Goal: Transaction & Acquisition: Purchase product/service

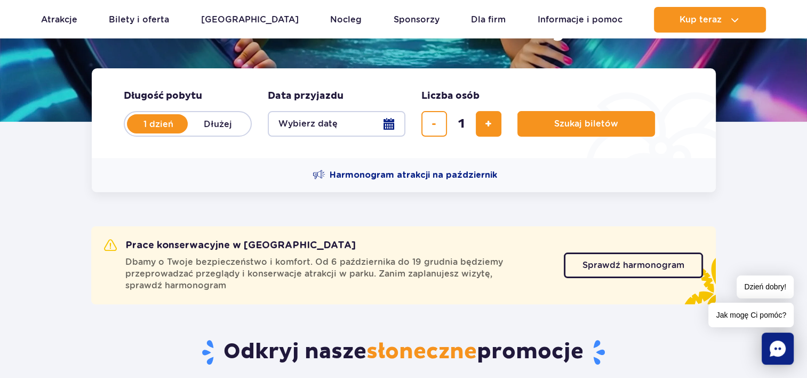
click at [387, 128] on button "Wybierz datę" at bounding box center [337, 124] width 138 height 26
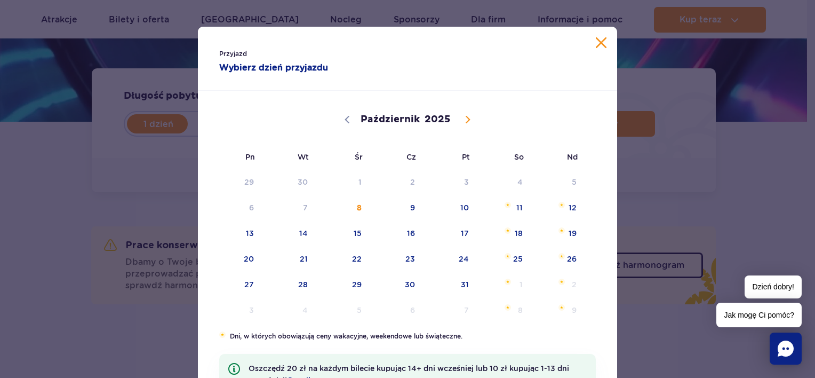
click at [466, 117] on icon at bounding box center [468, 119] width 4 height 7
select select "10"
click at [252, 228] on span "10" at bounding box center [236, 233] width 54 height 25
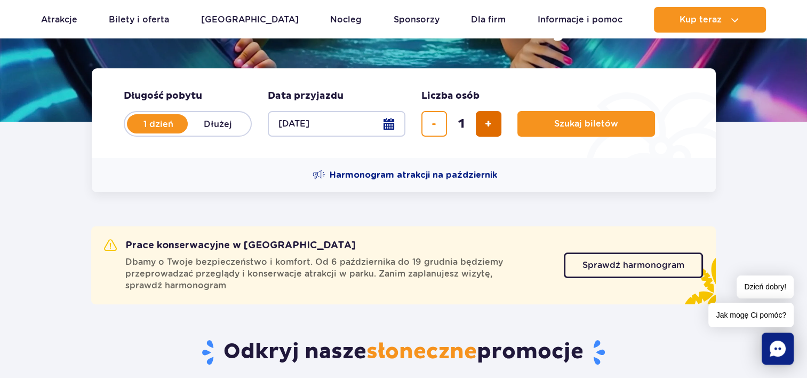
click at [490, 131] on button "dodaj bilet" at bounding box center [489, 124] width 26 height 26
type input "2"
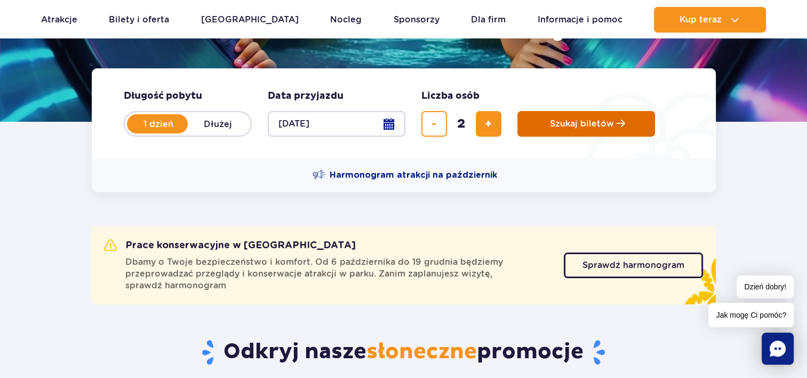
click at [563, 128] on span "Szukaj biletów" at bounding box center [582, 124] width 64 height 10
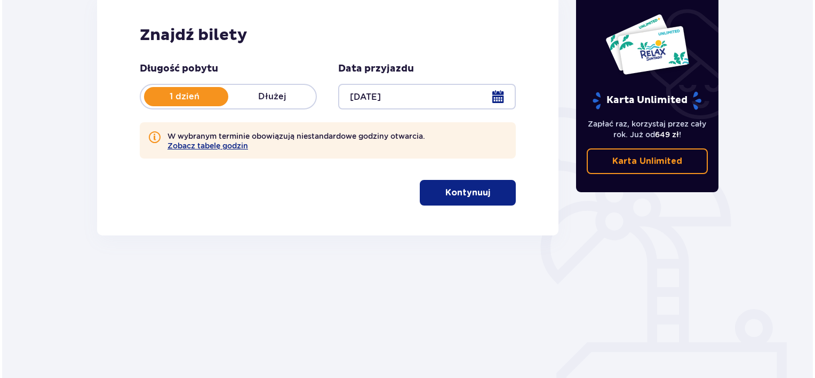
scroll to position [160, 0]
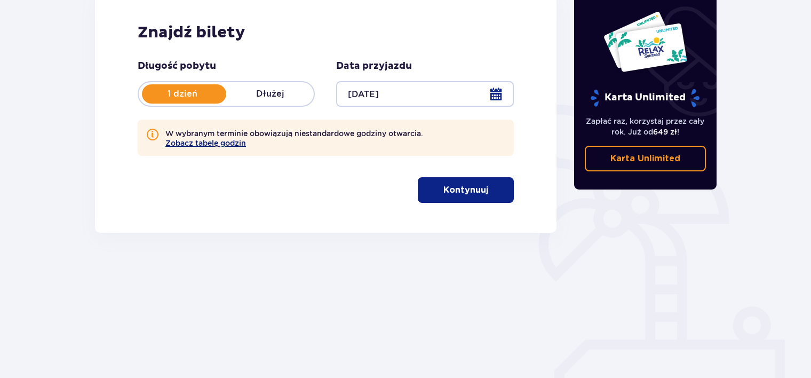
click at [227, 143] on button "Zobacz tabelę godzin" at bounding box center [205, 143] width 81 height 9
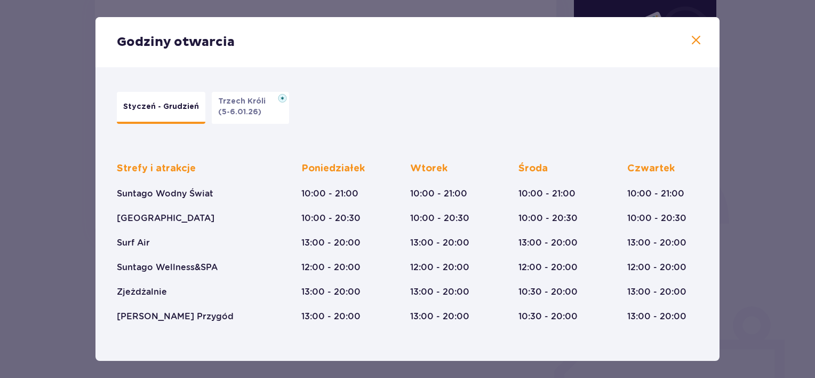
click at [166, 107] on p "Styczeń - Grudzień" at bounding box center [161, 106] width 76 height 11
click at [241, 109] on p "(5-6.01.26)" at bounding box center [239, 112] width 43 height 11
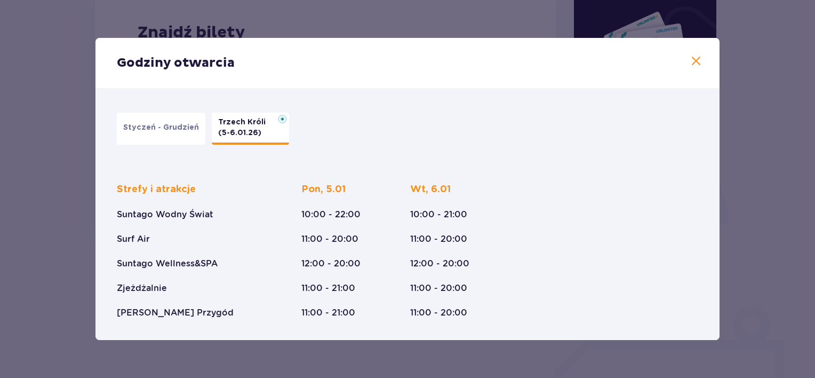
click at [252, 130] on p "(5-6.01.26)" at bounding box center [239, 132] width 43 height 11
click at [278, 121] on img at bounding box center [282, 119] width 9 height 9
click at [151, 127] on p "Styczeń - Grudzień" at bounding box center [161, 127] width 76 height 11
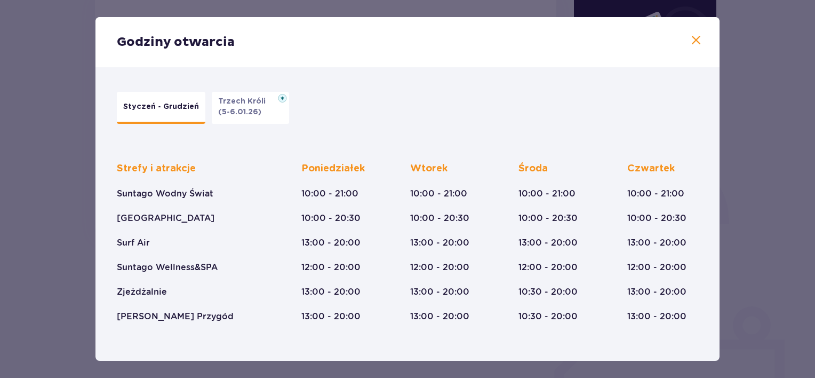
click at [693, 40] on span at bounding box center [696, 40] width 13 height 13
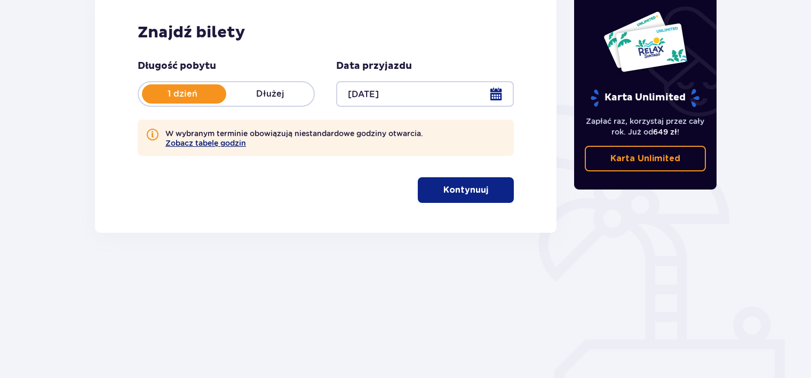
click at [220, 146] on button "Zobacz tabelę godzin" at bounding box center [205, 143] width 81 height 9
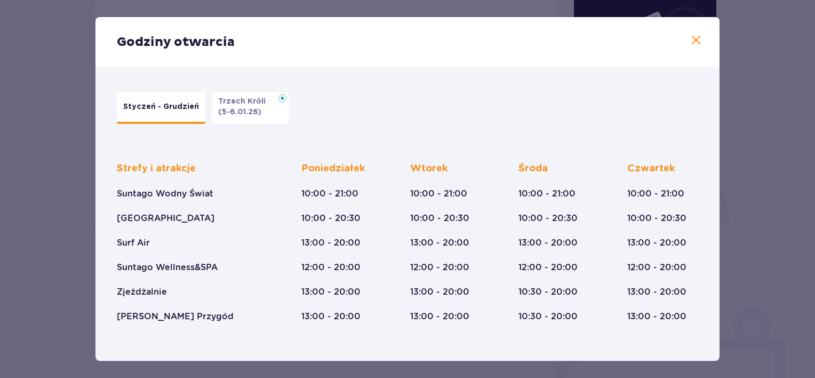
click at [690, 41] on span at bounding box center [696, 40] width 13 height 13
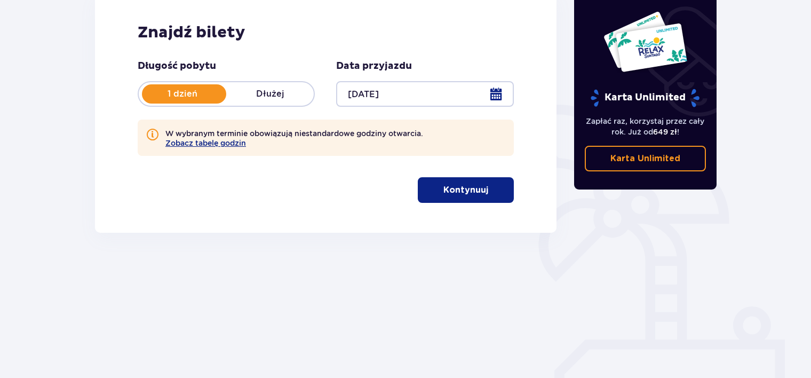
click at [479, 187] on button "Kontynuuj" at bounding box center [466, 190] width 96 height 26
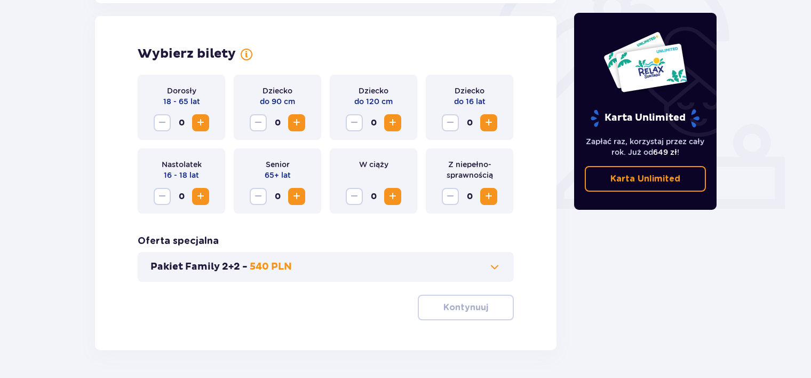
scroll to position [346, 0]
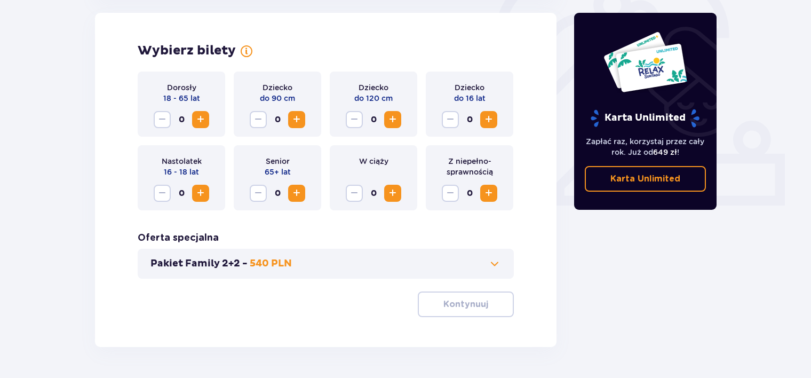
click at [300, 265] on button "Pakiet Family 2+2 - 540 PLN" at bounding box center [325, 263] width 350 height 13
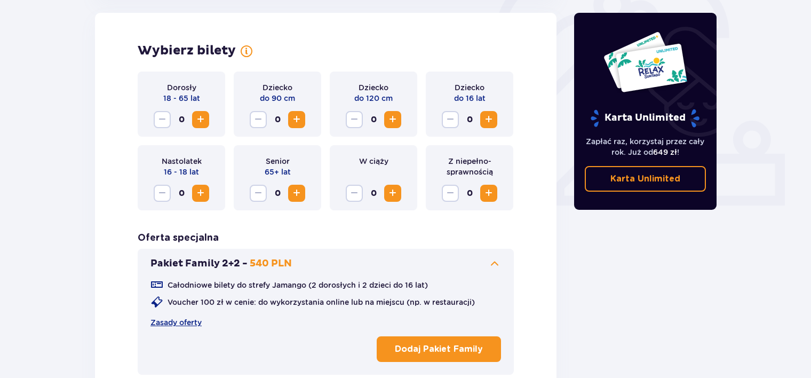
click at [330, 268] on button "Pakiet Family 2+2 - 540 PLN" at bounding box center [325, 263] width 350 height 13
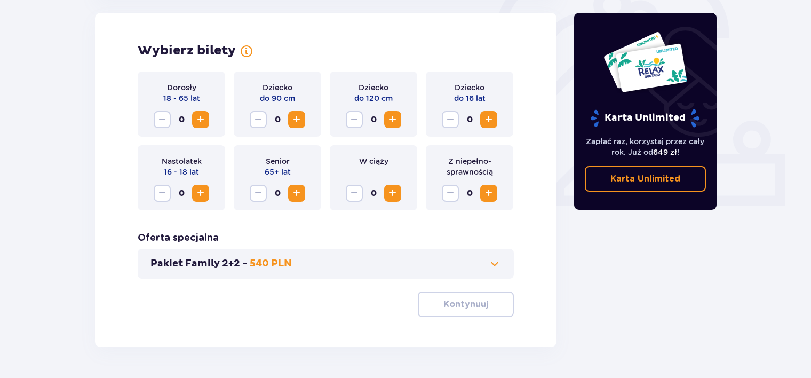
click at [206, 116] on span "Zwiększ" at bounding box center [200, 119] width 13 height 13
click at [443, 309] on p "Kontynuuj" at bounding box center [465, 304] width 45 height 12
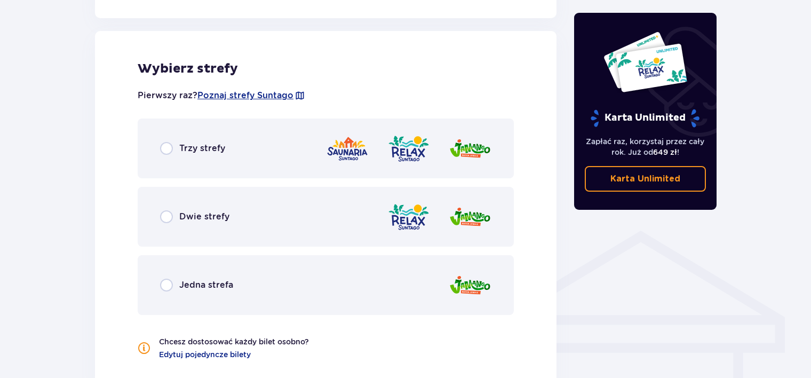
scroll to position [642, 0]
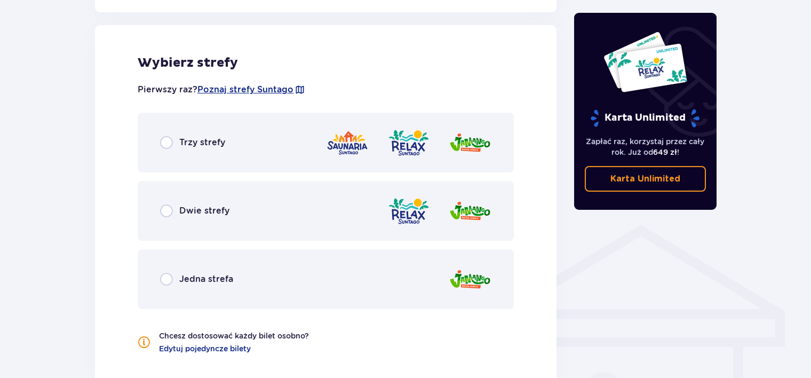
click at [345, 231] on div "Dwie strefy" at bounding box center [326, 211] width 376 height 60
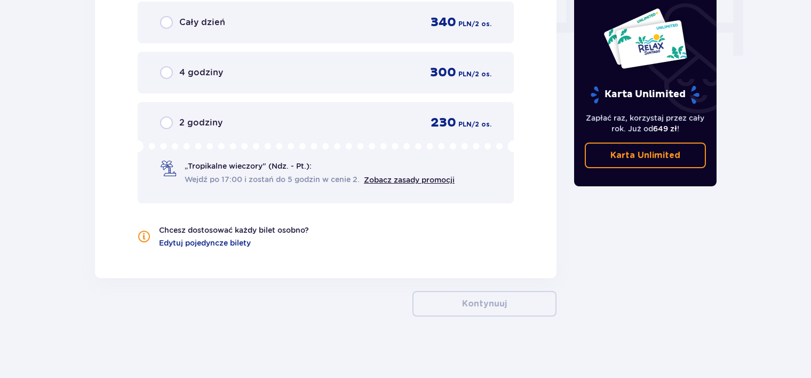
scroll to position [1096, 0]
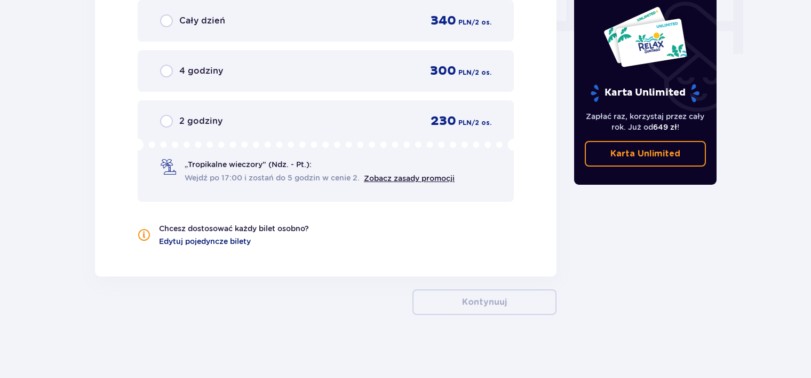
click at [228, 239] on span "Edytuj pojedyncze bilety" at bounding box center [205, 241] width 92 height 11
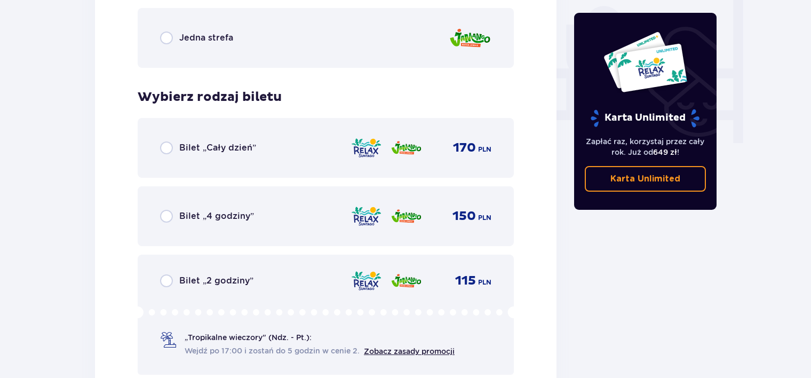
scroll to position [1015, 0]
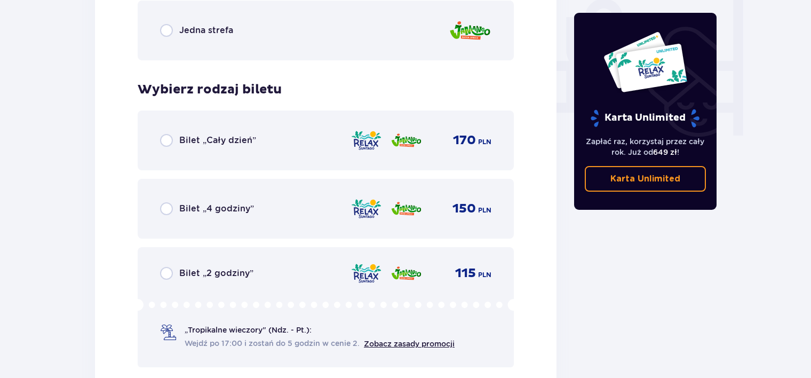
click at [275, 145] on div "Bilet „Cały dzień” 170 PLN" at bounding box center [325, 140] width 331 height 22
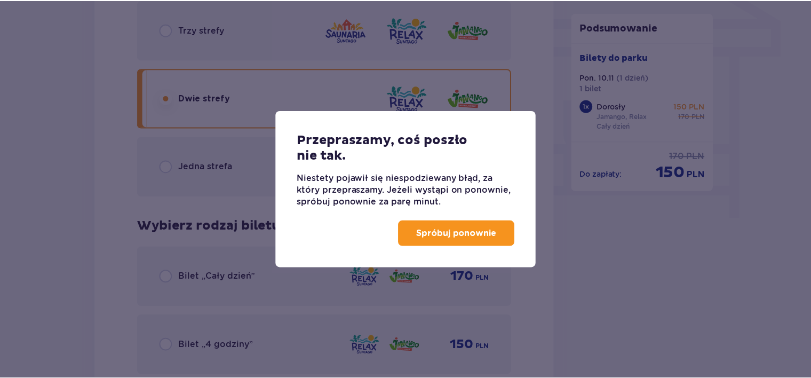
scroll to position [708, 0]
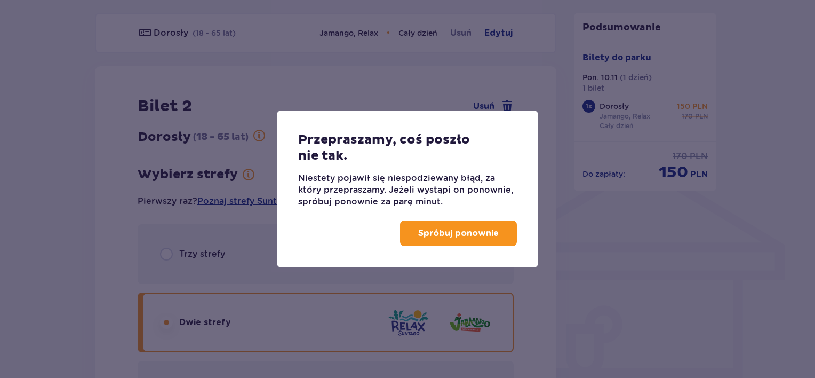
click at [404, 224] on button "Spróbuj ponownie" at bounding box center [458, 233] width 117 height 26
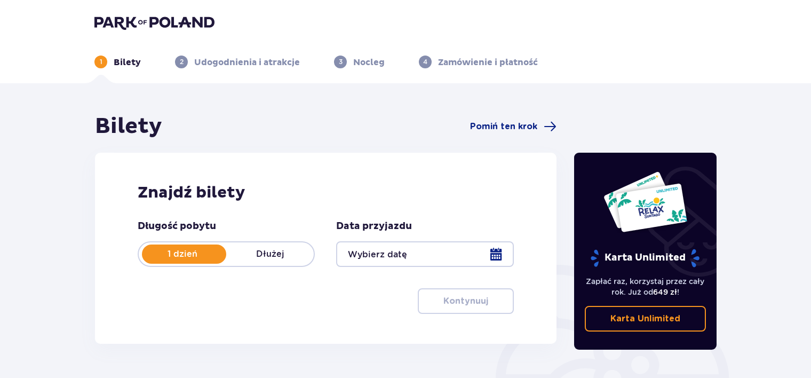
click at [446, 254] on div at bounding box center [424, 254] width 177 height 26
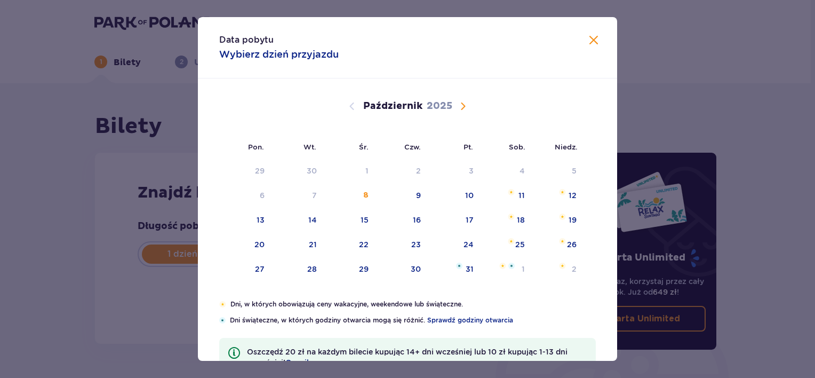
click at [464, 106] on span "Następny miesiąc" at bounding box center [463, 106] width 13 height 13
click at [461, 107] on span "Następny miesiąc" at bounding box center [463, 106] width 13 height 13
click at [352, 102] on span "Poprzedni miesiąc" at bounding box center [352, 106] width 13 height 13
click at [265, 217] on div "10" at bounding box center [245, 220] width 53 height 23
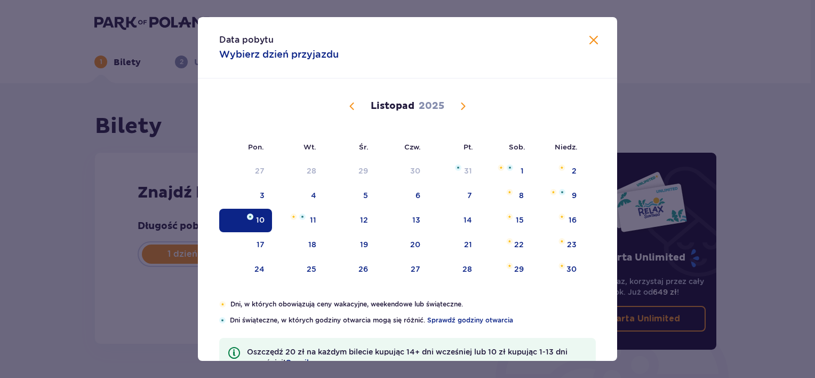
type input "10.11.25"
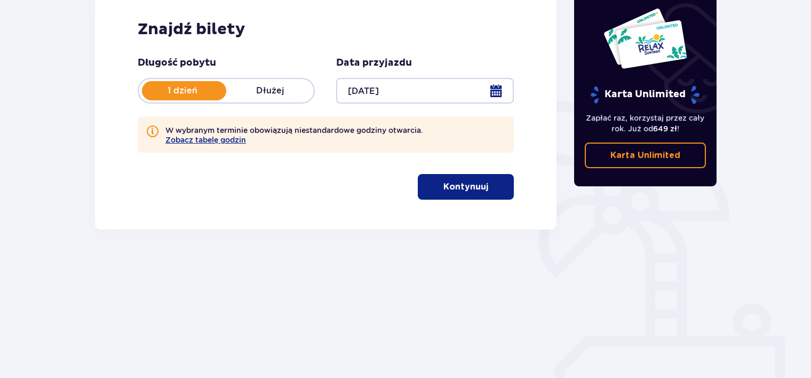
scroll to position [166, 0]
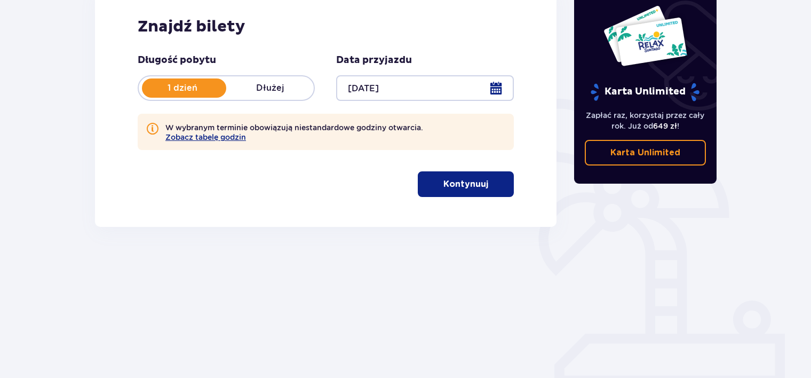
click at [450, 187] on p "Kontynuuj" at bounding box center [465, 184] width 45 height 12
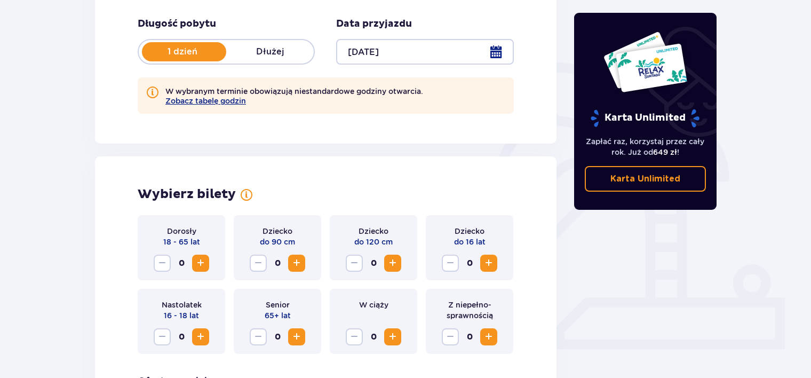
scroll to position [239, 0]
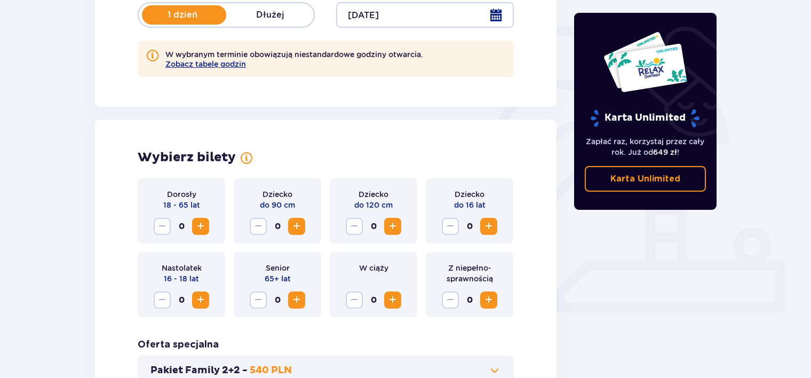
click at [196, 225] on span "Zwiększ" at bounding box center [200, 226] width 13 height 13
click at [196, 224] on span "Zwiększ" at bounding box center [200, 226] width 13 height 13
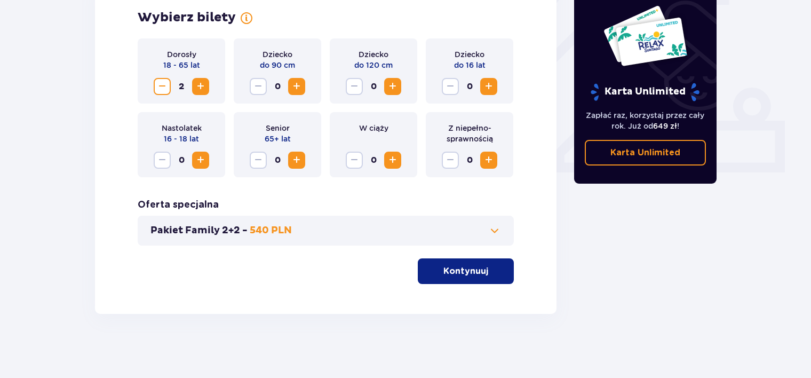
click at [469, 273] on p "Kontynuuj" at bounding box center [465, 271] width 45 height 12
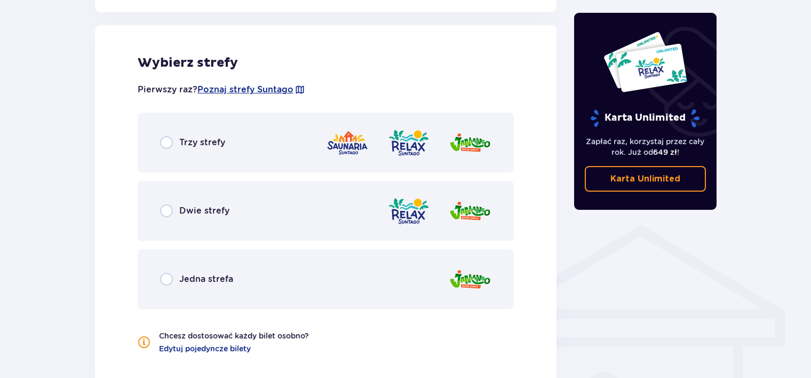
drag, startPoint x: 311, startPoint y: 217, endPoint x: 322, endPoint y: 225, distance: 13.3
click at [311, 217] on div "Dwie strefy" at bounding box center [326, 211] width 376 height 60
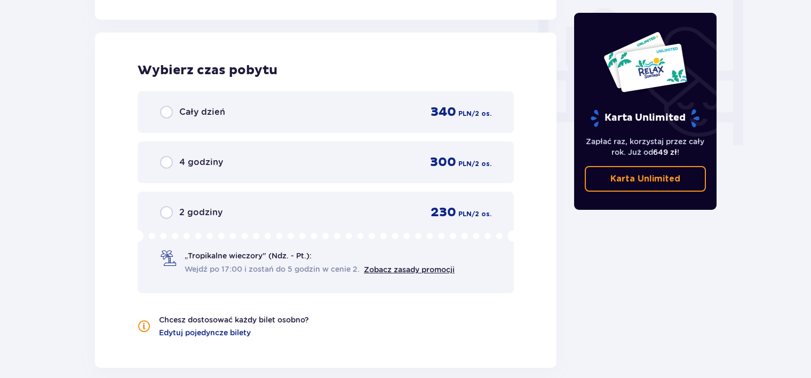
scroll to position [1013, 0]
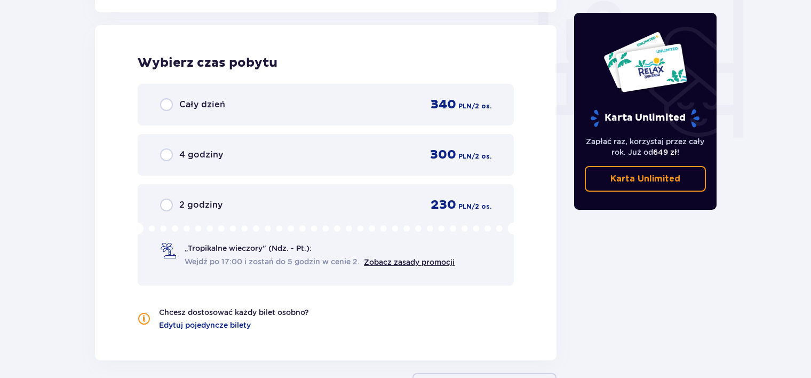
click at [321, 111] on div "Cały dzień 340 PLN / 2 os." at bounding box center [325, 105] width 331 height 16
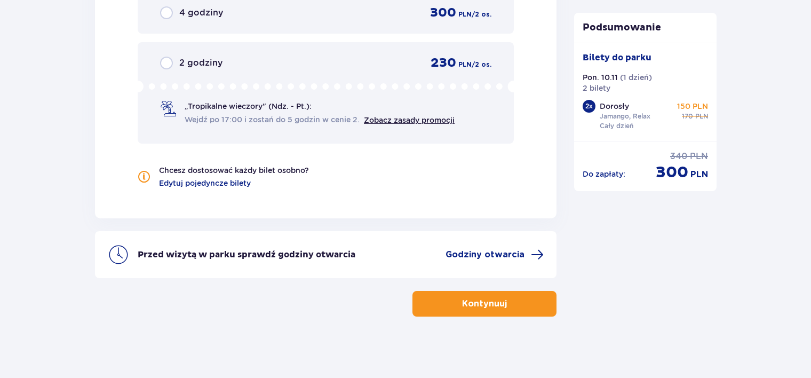
scroll to position [1156, 0]
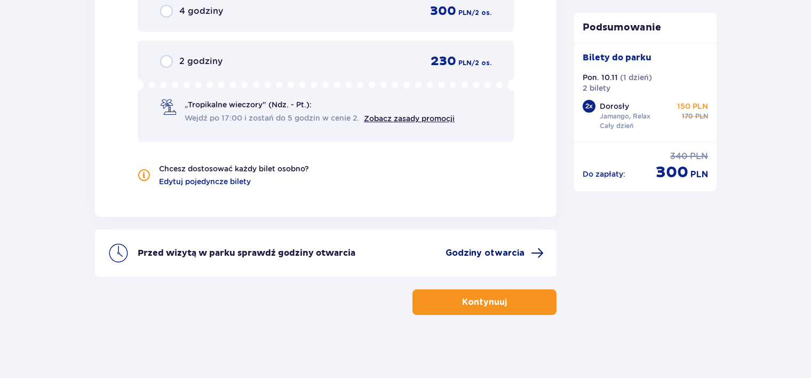
click at [491, 247] on span "Godziny otwarcia" at bounding box center [484, 253] width 79 height 12
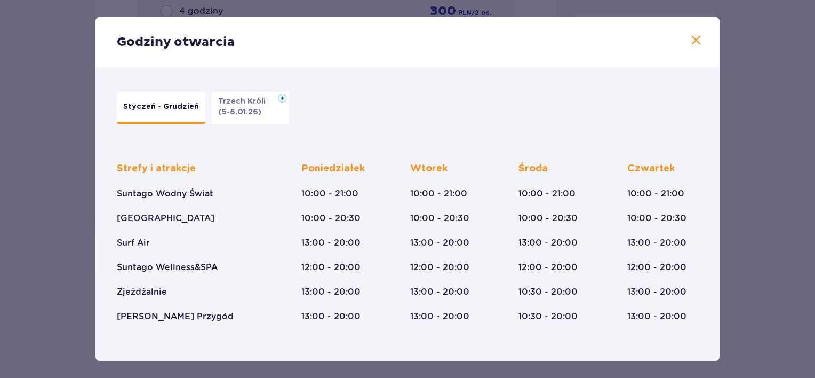
click at [691, 36] on span at bounding box center [696, 40] width 13 height 13
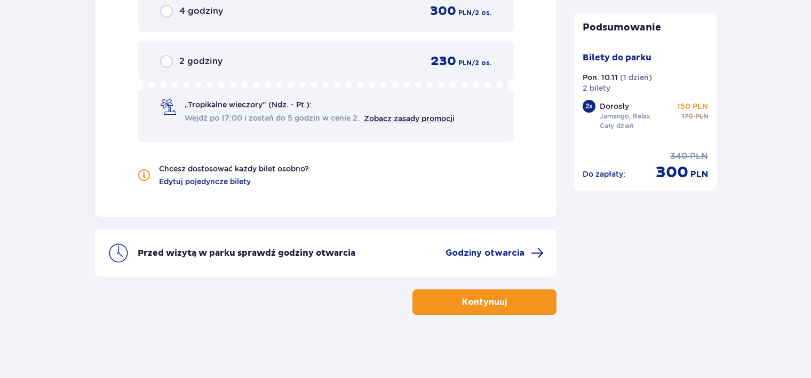
click at [491, 303] on p "Kontynuuj" at bounding box center [484, 302] width 45 height 12
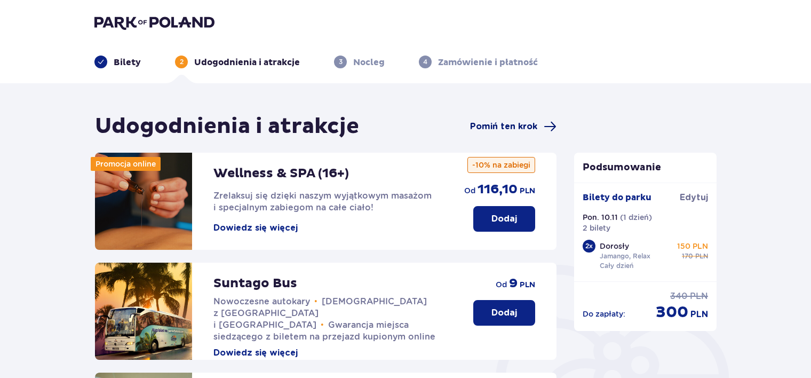
click at [509, 129] on span "Pomiń ten krok" at bounding box center [503, 127] width 67 height 12
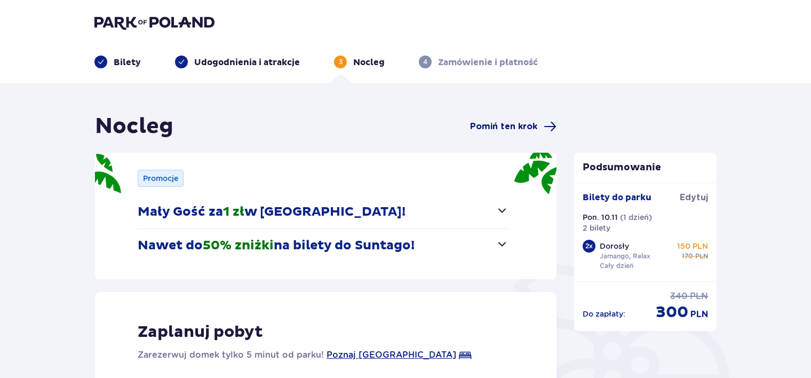
click at [518, 127] on span "Pomiń ten krok" at bounding box center [503, 127] width 67 height 12
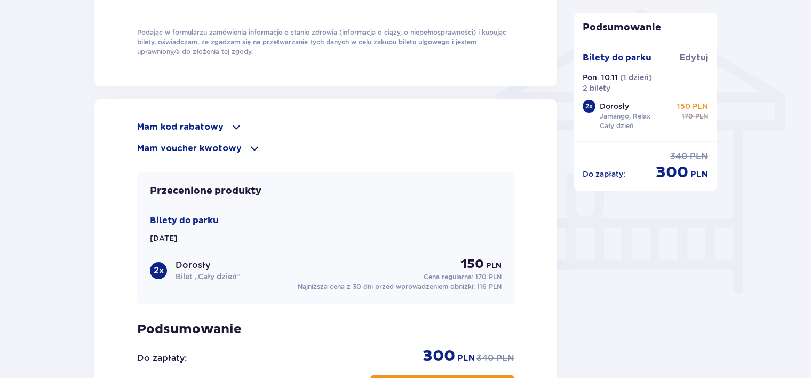
scroll to position [928, 0]
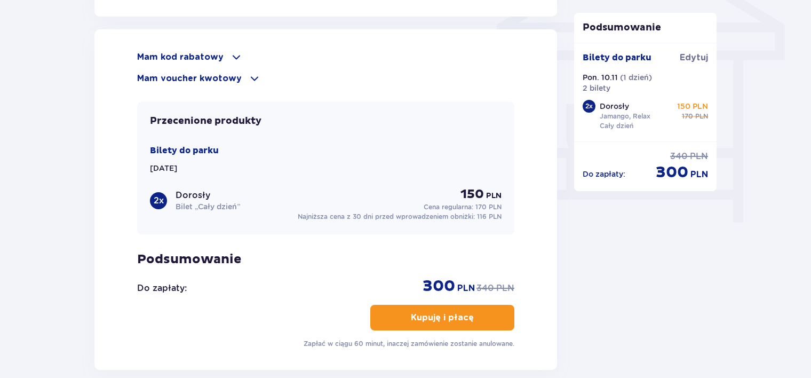
click at [199, 55] on p "Mam kod rabatowy" at bounding box center [180, 57] width 86 height 12
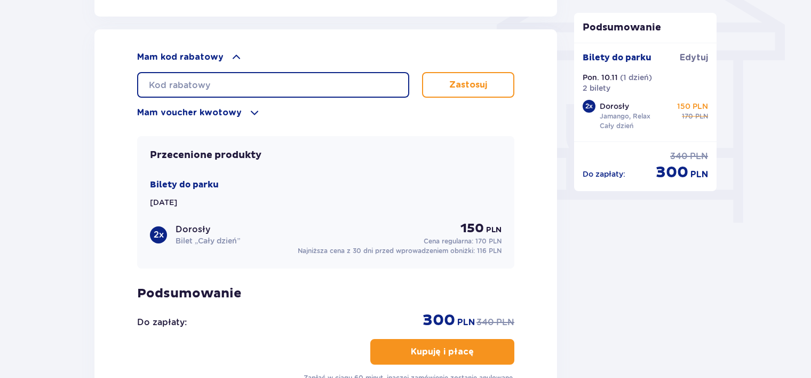
click at [220, 77] on input "text" at bounding box center [273, 85] width 272 height 26
type input "student30"
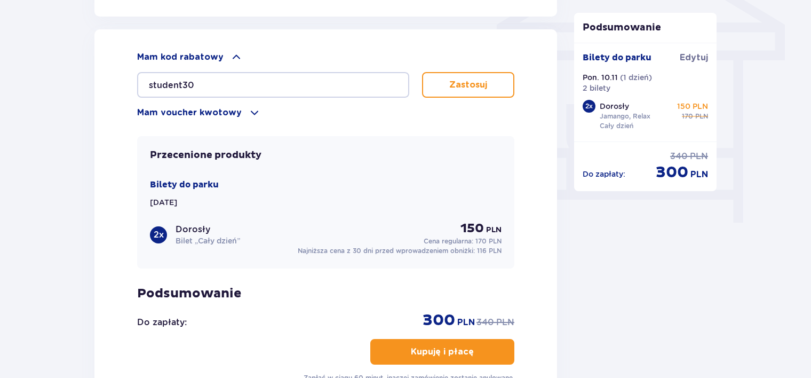
click at [463, 89] on button "Zastosuj" at bounding box center [468, 85] width 92 height 26
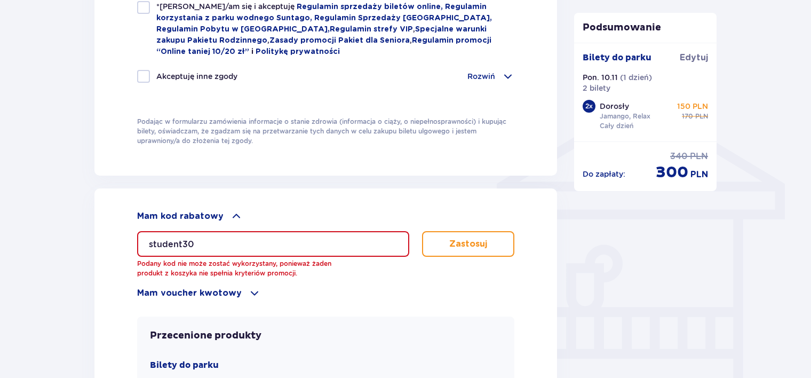
scroll to position [768, 0]
click at [254, 232] on input "student30" at bounding box center [273, 245] width 272 height 26
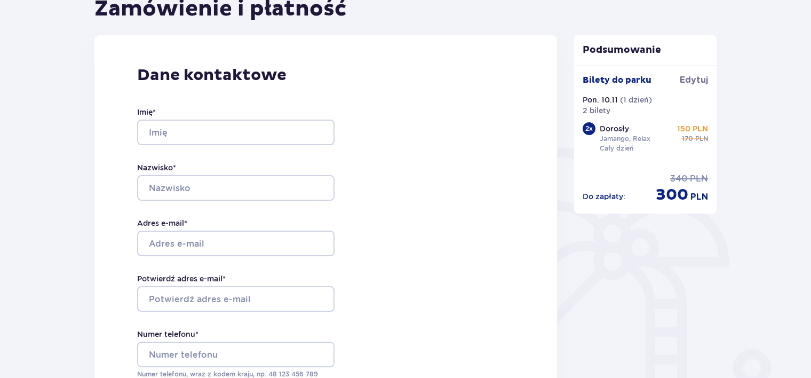
scroll to position [0, 0]
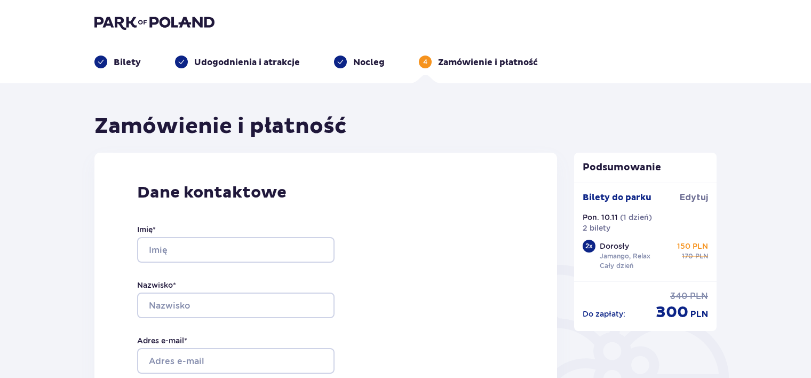
click at [109, 58] on div "Bilety" at bounding box center [117, 61] width 46 height 13
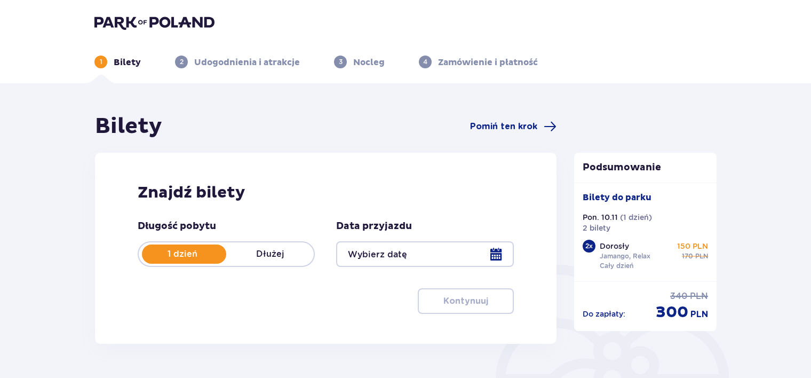
type input "10.11.25"
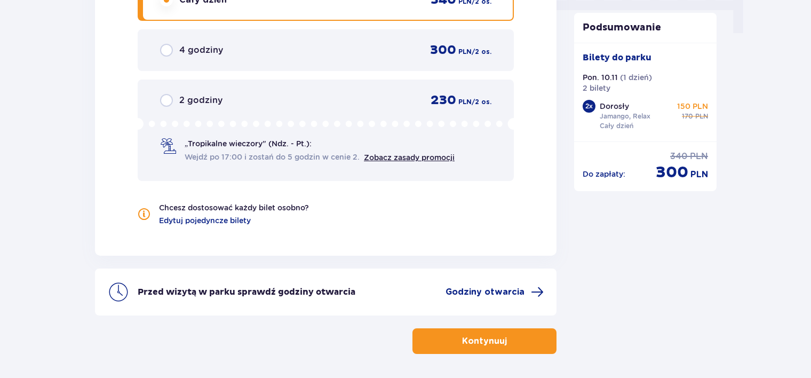
scroll to position [1156, 0]
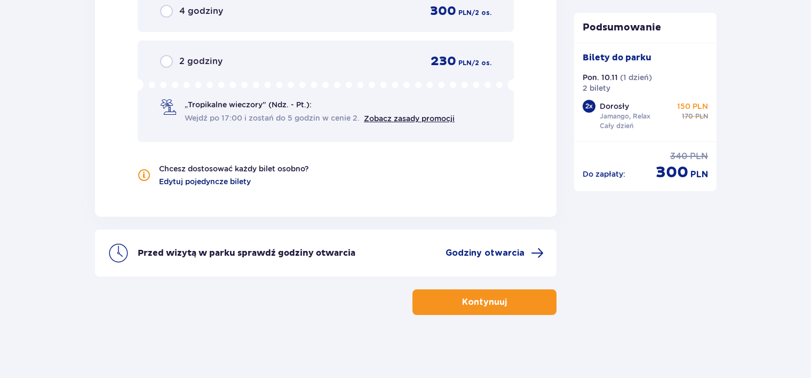
click at [235, 181] on span "Edytuj pojedyncze bilety" at bounding box center [205, 181] width 92 height 11
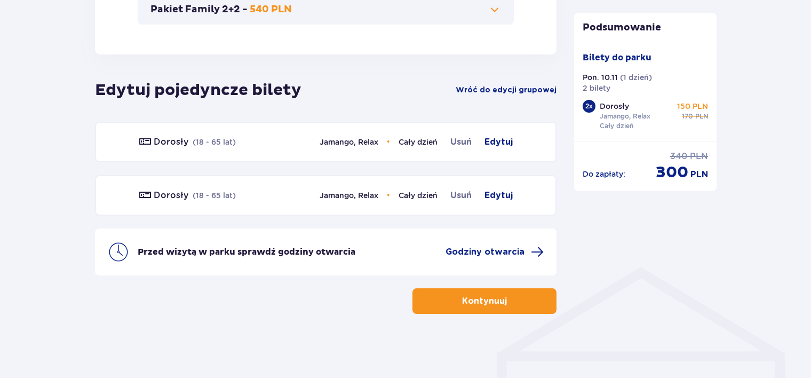
scroll to position [599, 0]
click at [501, 142] on span "Edytuj" at bounding box center [498, 142] width 28 height 13
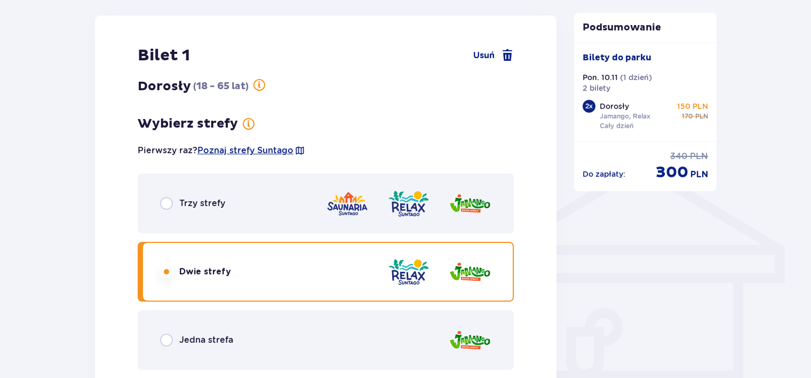
scroll to position [708, 0]
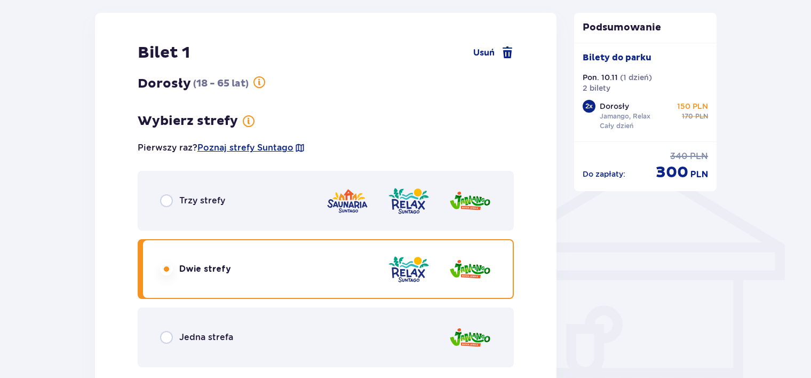
click at [256, 202] on div "Trzy strefy" at bounding box center [326, 201] width 376 height 60
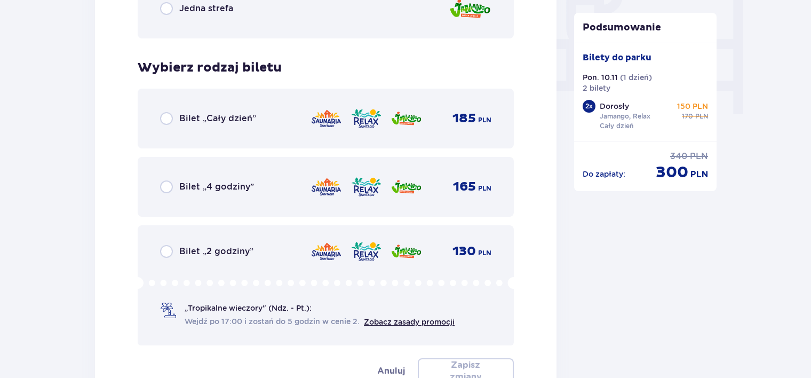
scroll to position [1084, 0]
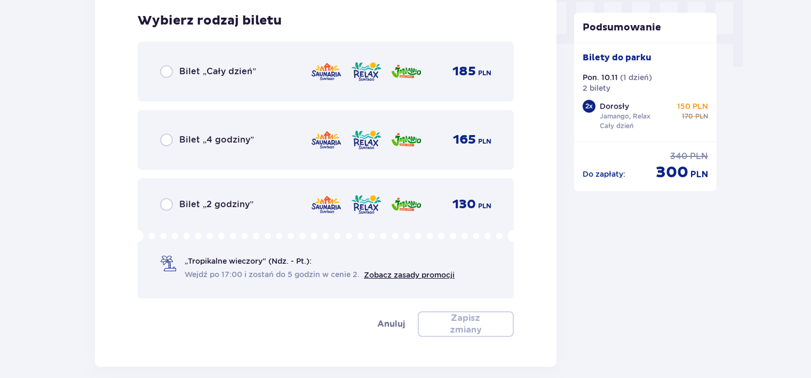
click at [309, 83] on div "Bilet „Cały dzień” 185 PLN" at bounding box center [326, 72] width 376 height 60
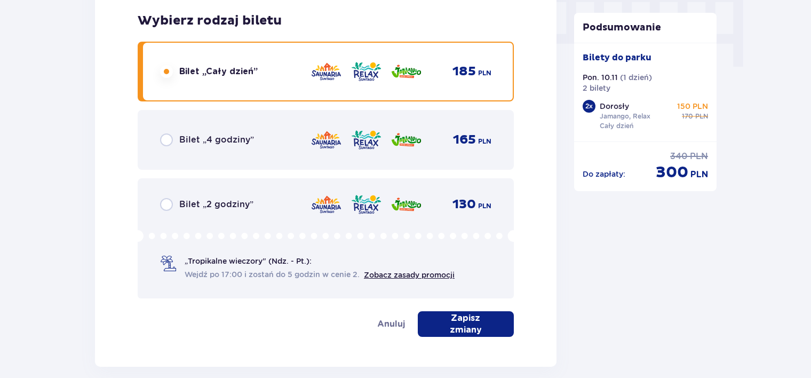
click at [471, 333] on button "Zapisz zmiany" at bounding box center [466, 324] width 96 height 26
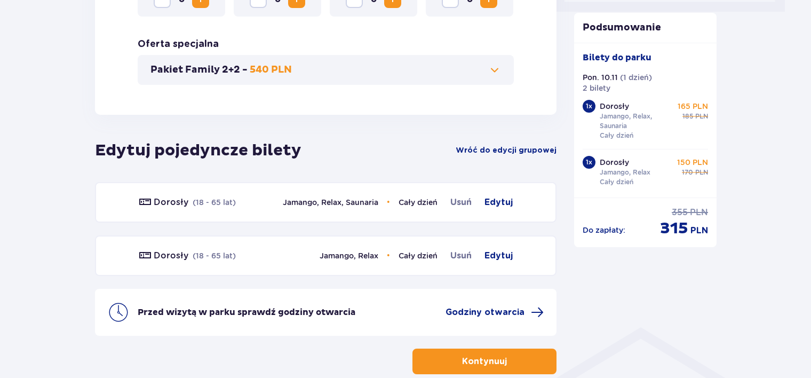
scroll to position [599, 0]
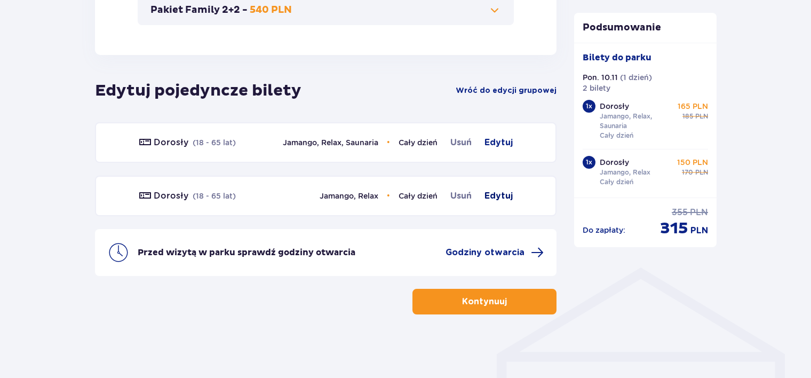
click at [490, 196] on span "Edytuj" at bounding box center [498, 195] width 28 height 13
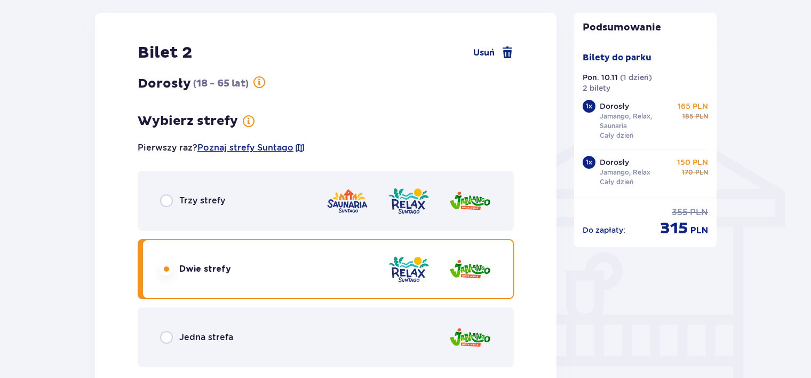
click at [294, 206] on div "Trzy strefy" at bounding box center [326, 201] width 376 height 60
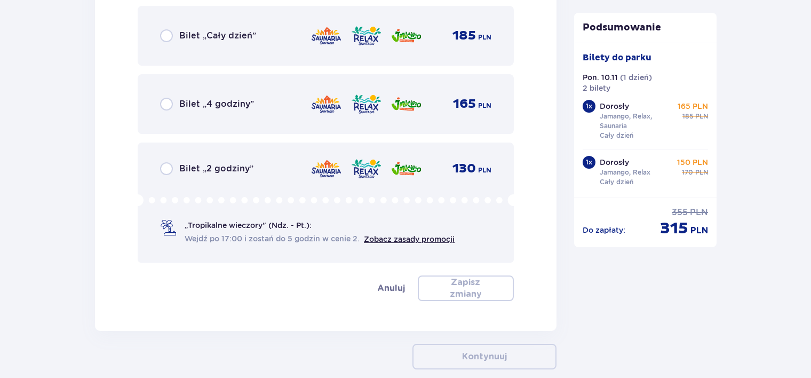
scroll to position [1190, 0]
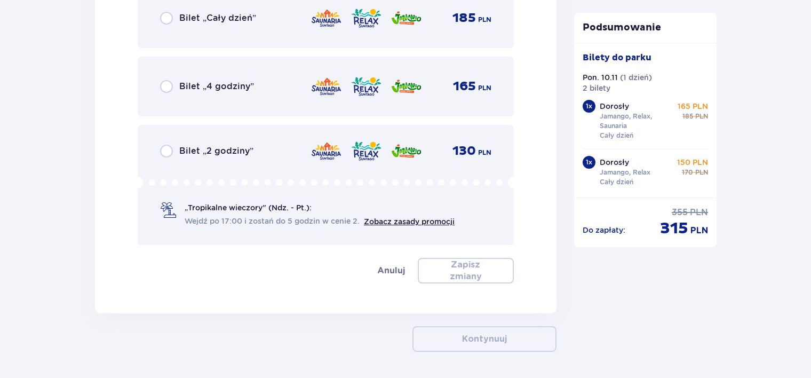
click at [314, 45] on div "Bilet „Cały dzień” 185 PLN" at bounding box center [326, 18] width 376 height 60
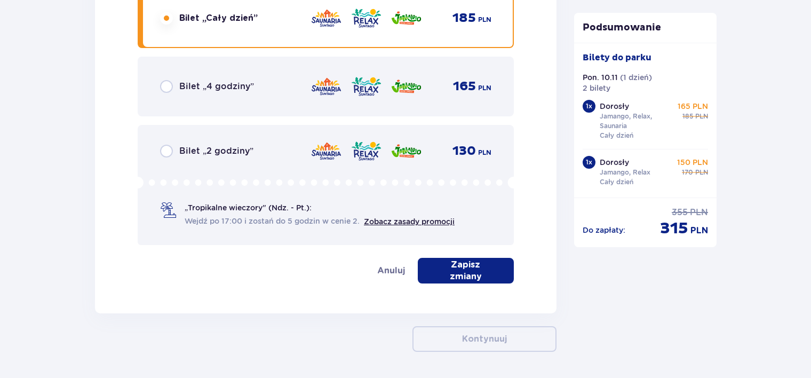
click at [477, 269] on p "Zapisz zmiany" at bounding box center [466, 270] width 62 height 23
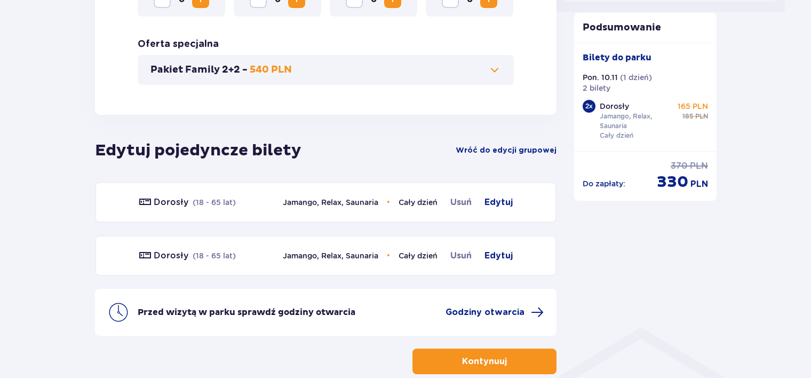
scroll to position [599, 0]
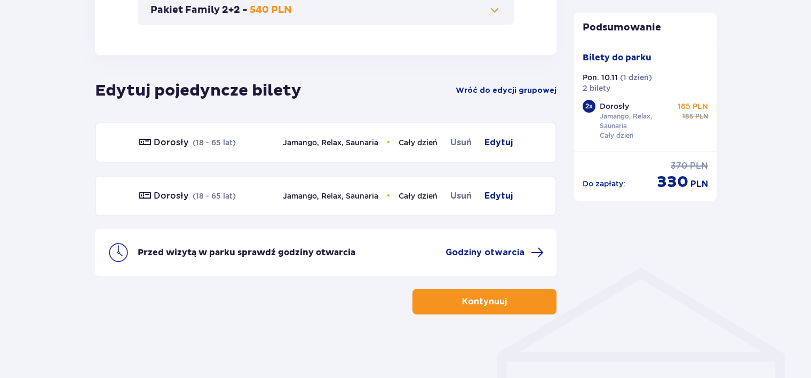
click at [452, 303] on button "Kontynuuj" at bounding box center [484, 302] width 144 height 26
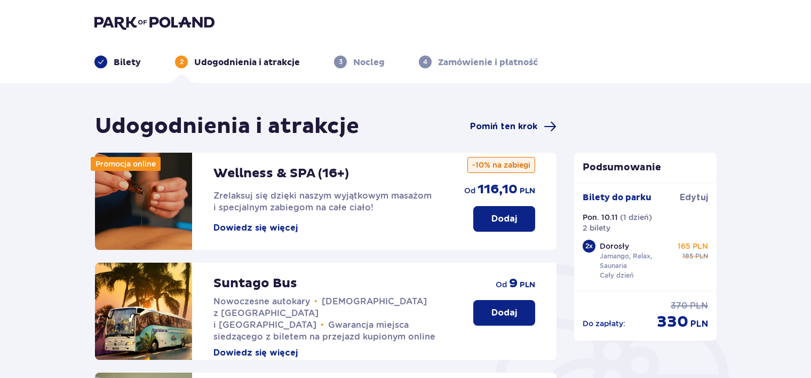
click at [521, 132] on span "Pomiń ten krok" at bounding box center [503, 127] width 67 height 12
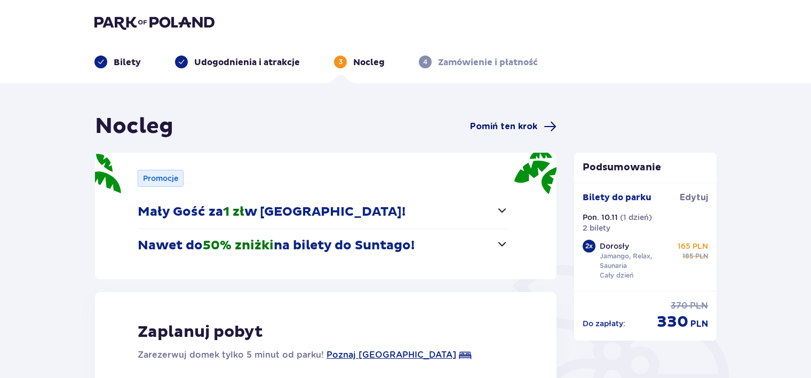
click at [507, 126] on span "Pomiń ten krok" at bounding box center [503, 127] width 67 height 12
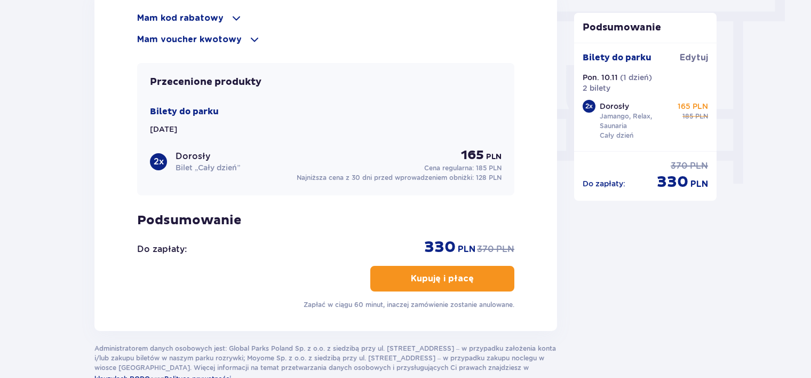
scroll to position [853, 0]
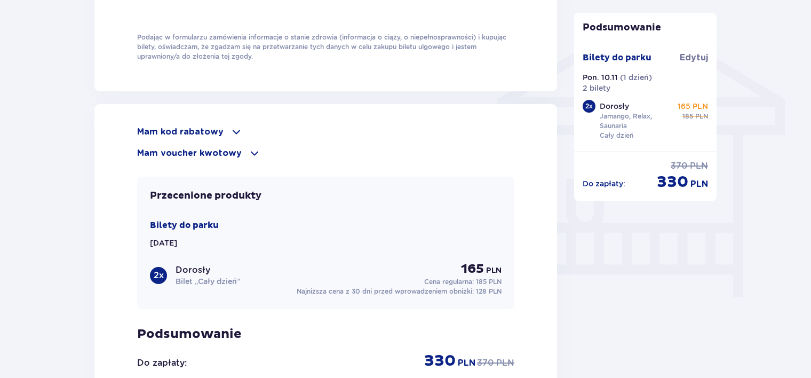
click at [209, 130] on p "Mam kod rabatowy" at bounding box center [180, 132] width 86 height 12
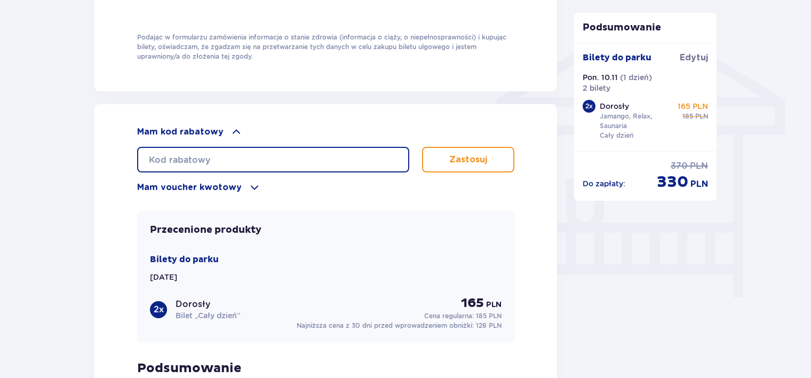
click at [234, 157] on input "text" at bounding box center [273, 160] width 272 height 26
paste input "student30"
type input "student30"
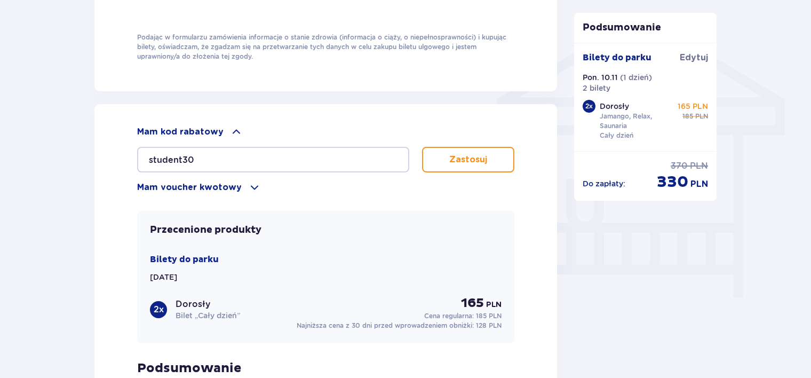
click at [446, 156] on button "Zastosuj" at bounding box center [468, 160] width 92 height 26
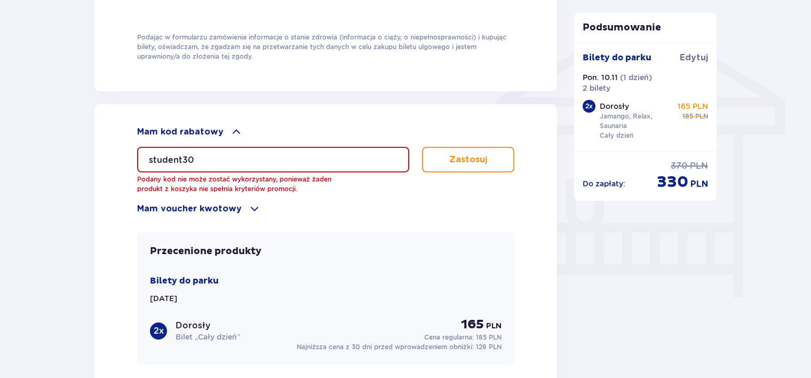
click at [248, 209] on span at bounding box center [254, 208] width 13 height 13
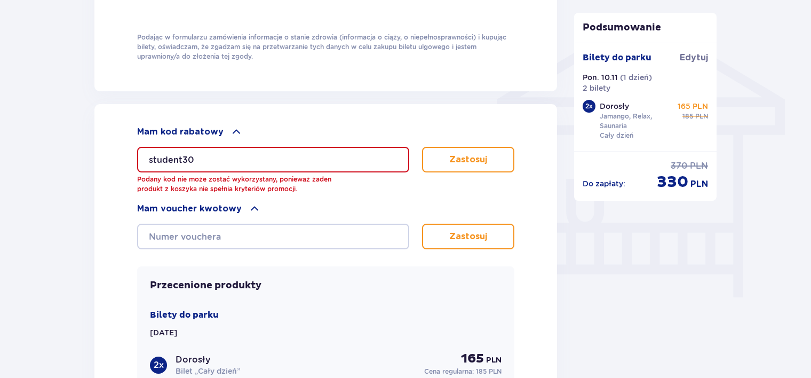
click at [248, 208] on span at bounding box center [254, 208] width 13 height 13
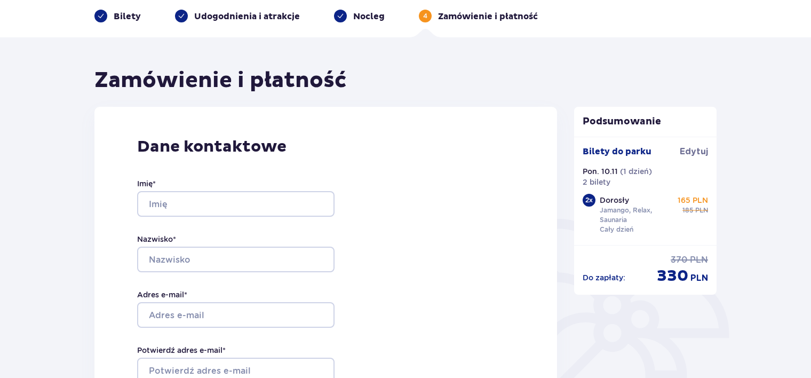
scroll to position [0, 0]
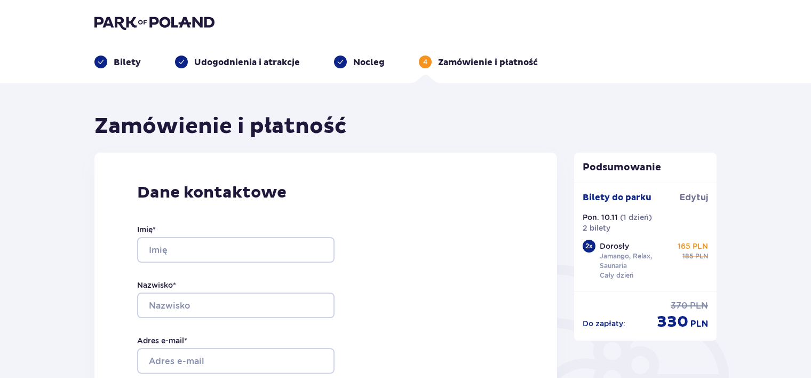
click at [132, 58] on p "Bilety" at bounding box center [127, 63] width 27 height 12
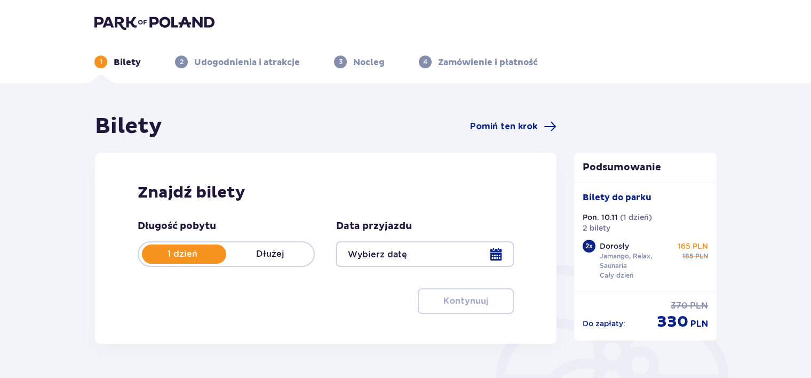
type input "10.11.25"
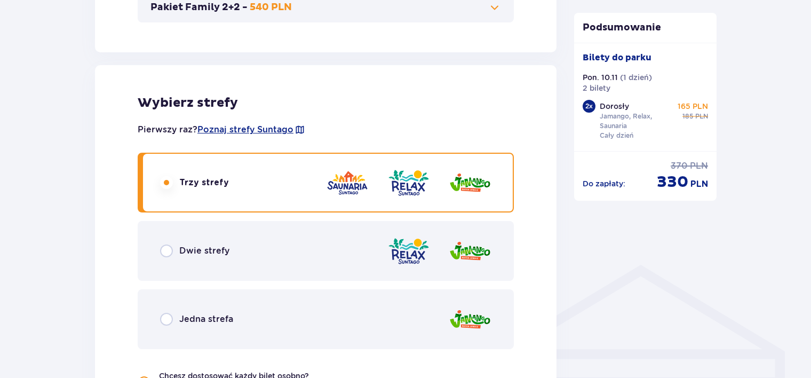
scroll to position [640, 0]
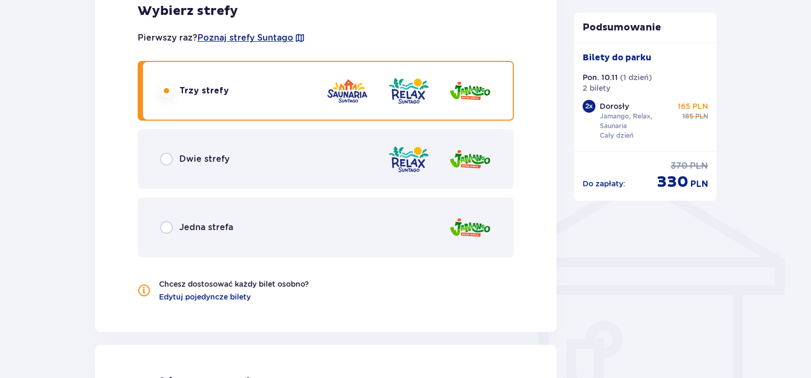
click at [291, 175] on div "Dwie strefy" at bounding box center [326, 159] width 376 height 60
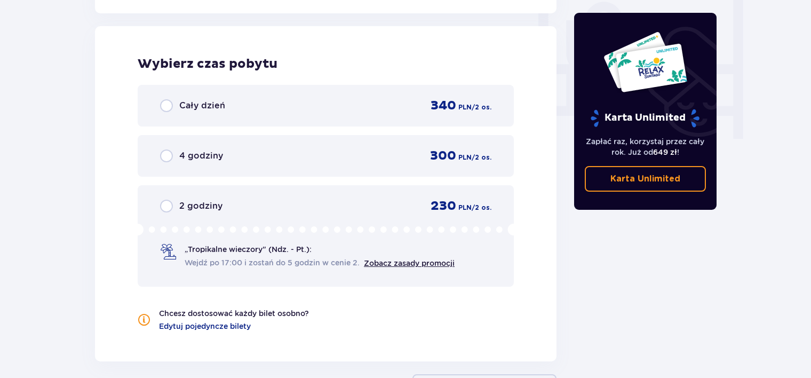
scroll to position [1013, 0]
click at [261, 111] on div "Cały dzień 340 PLN / 2 os." at bounding box center [325, 105] width 331 height 16
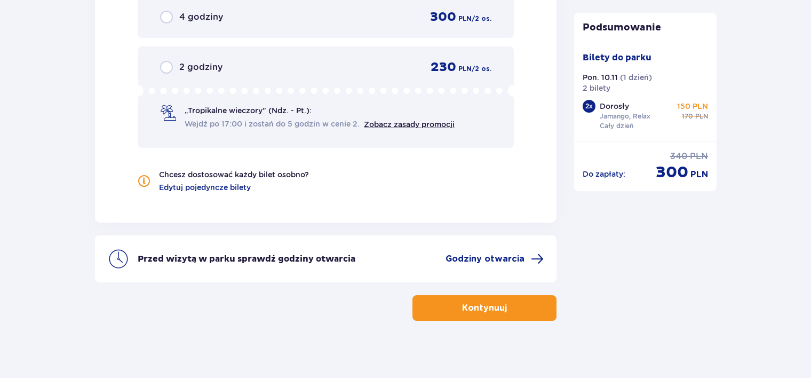
scroll to position [1156, 0]
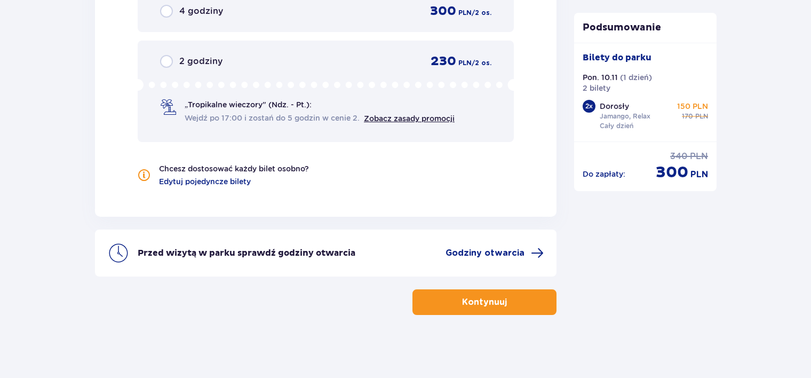
click at [465, 301] on p "Kontynuuj" at bounding box center [484, 302] width 45 height 12
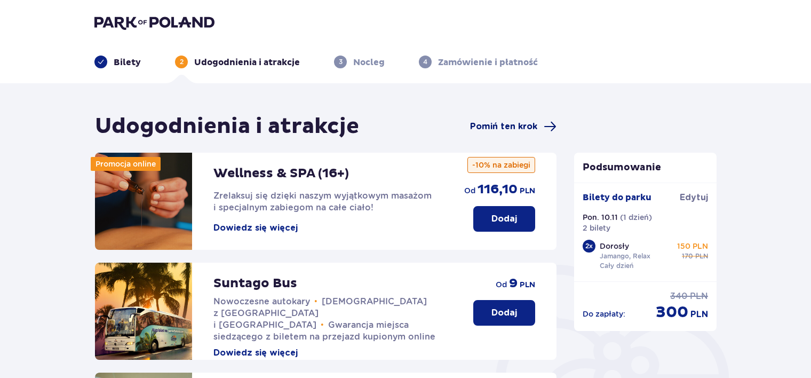
click at [499, 124] on span "Pomiń ten krok" at bounding box center [503, 127] width 67 height 12
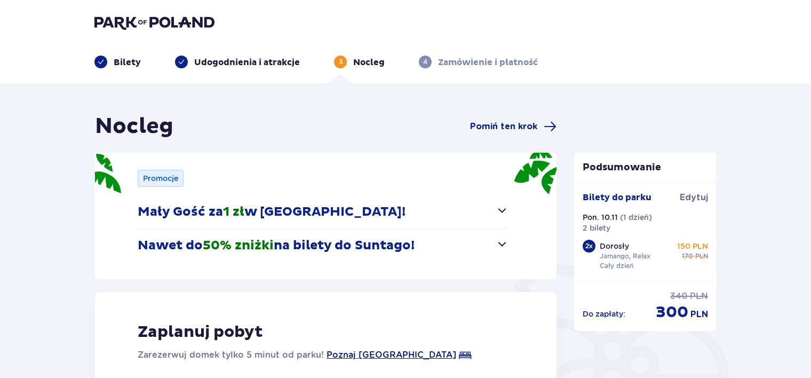
scroll to position [213, 0]
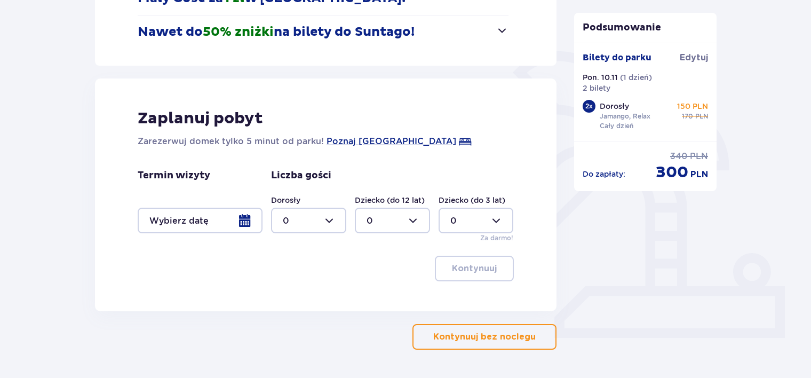
click at [508, 333] on p "Kontynuuj bez noclegu" at bounding box center [484, 337] width 102 height 12
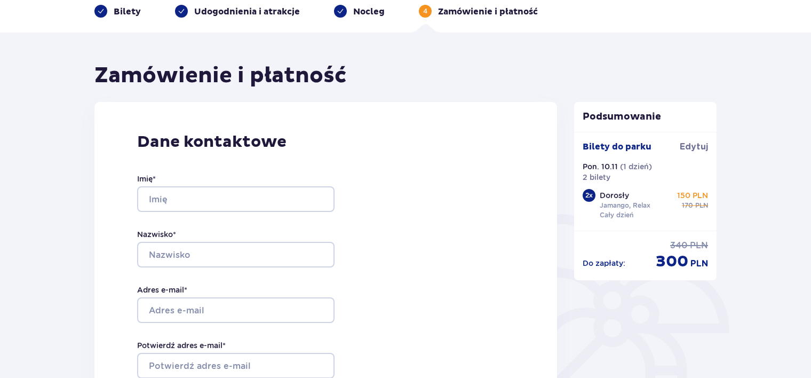
scroll to position [160, 0]
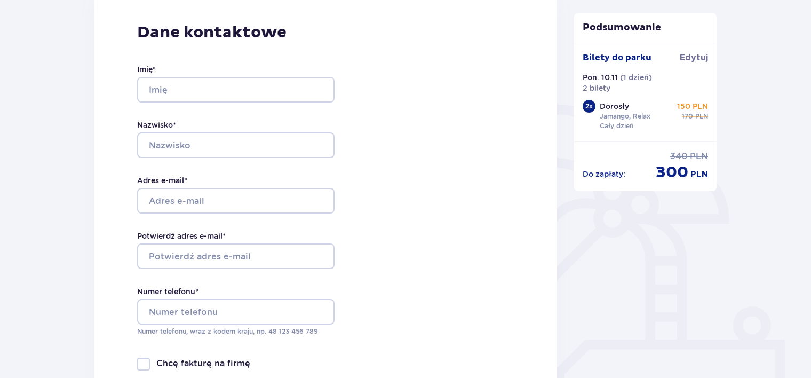
click at [230, 104] on div "Imię * Nazwisko * Adres e-mail * Potwierdź adres e-mail * Numer telefonu * Nume…" at bounding box center [235, 200] width 197 height 315
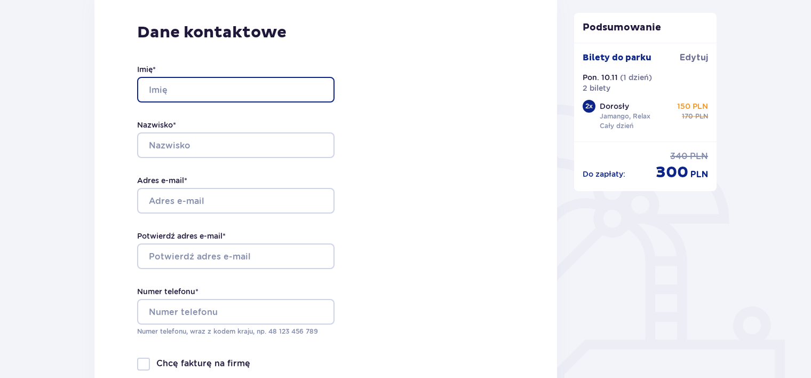
click at [232, 100] on input "Imię *" at bounding box center [235, 90] width 197 height 26
type input "Wiktoria"
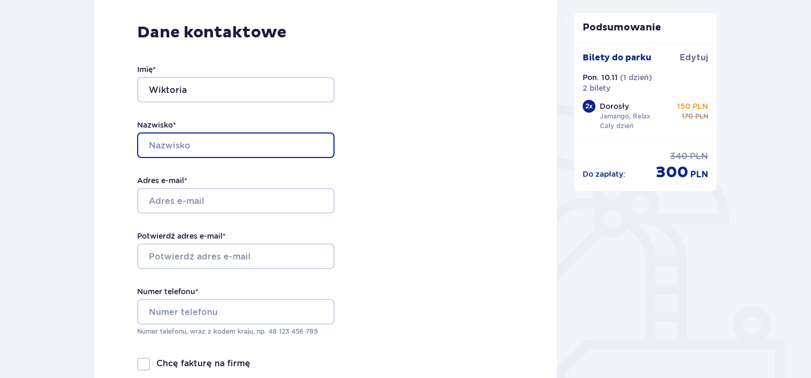
type input "janczak"
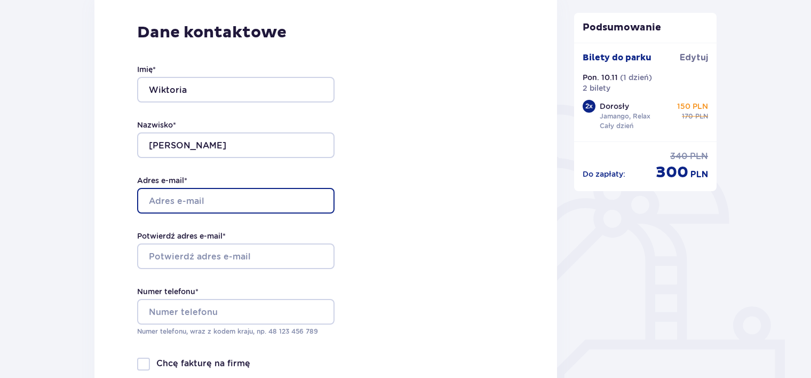
type input "janczak.wiktoria680@gmail.com"
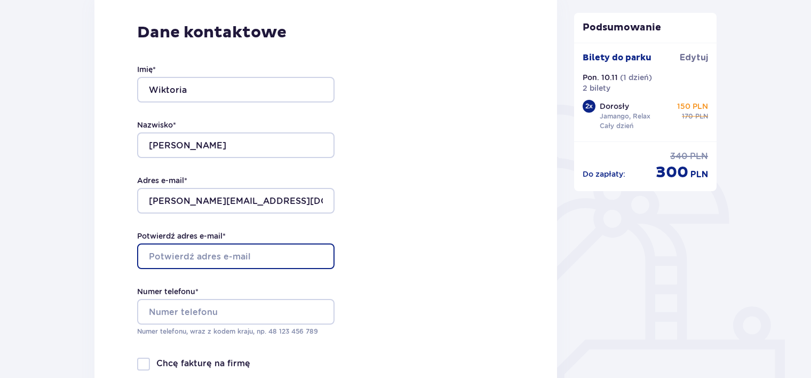
type input "janczak.wiktoria680@gmail.com"
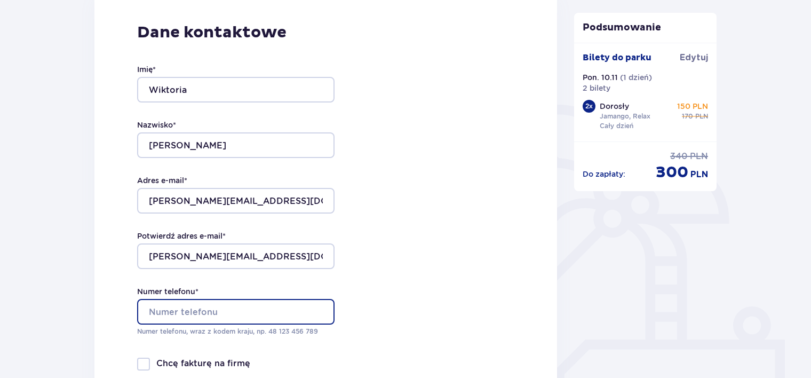
type input "517932263"
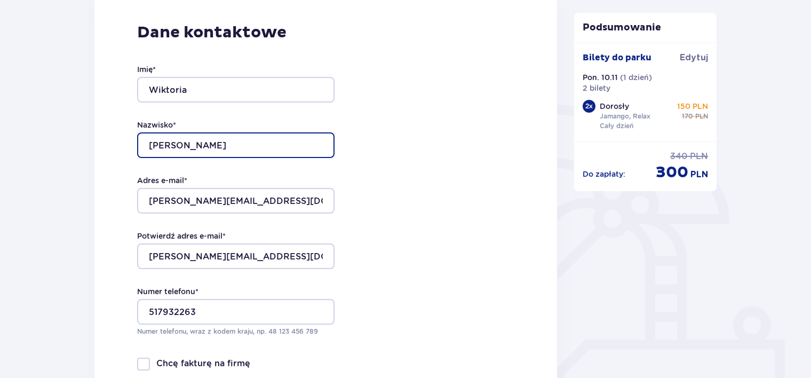
click at [153, 145] on input "janczak" at bounding box center [235, 145] width 197 height 26
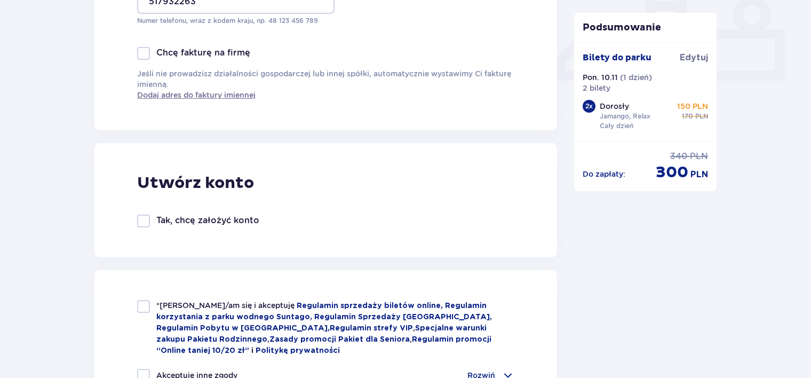
scroll to position [533, 0]
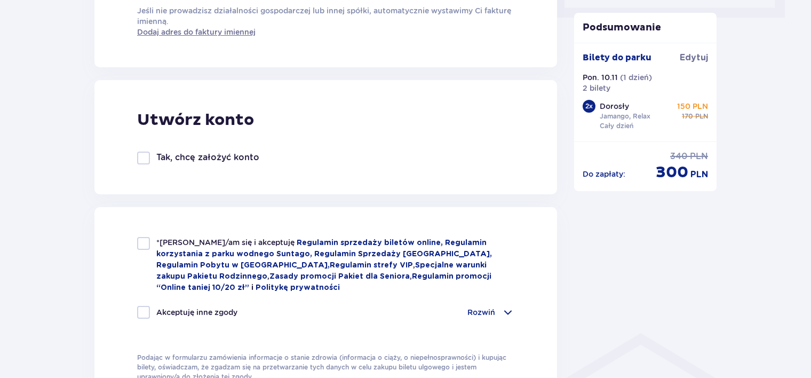
type input "Janczak"
click at [141, 241] on div at bounding box center [143, 243] width 13 height 13
checkbox input "true"
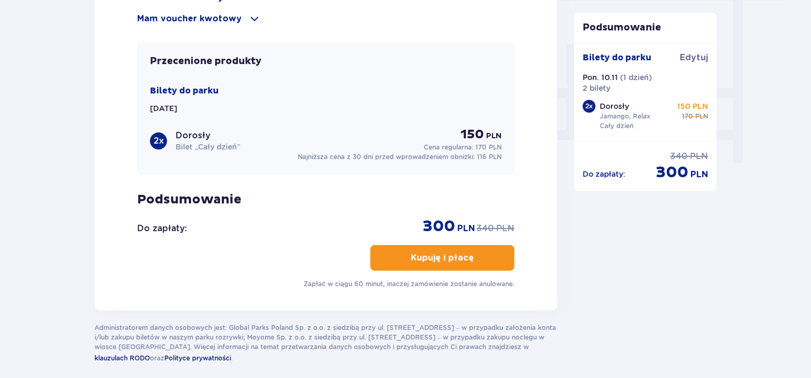
scroll to position [1013, 0]
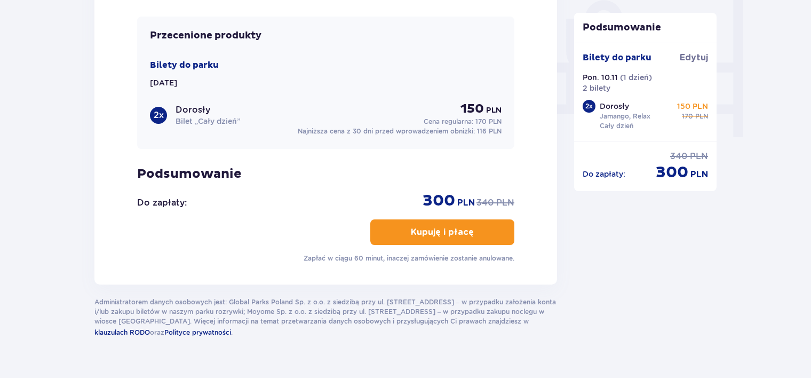
click at [437, 226] on p "Kupuję i płacę" at bounding box center [442, 232] width 63 height 12
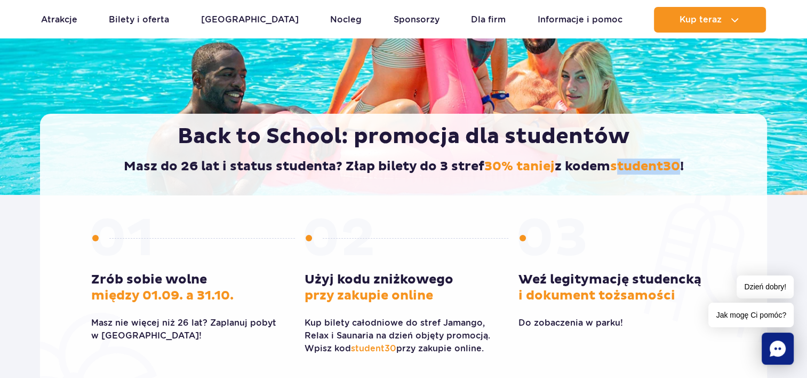
drag, startPoint x: 617, startPoint y: 168, endPoint x: 682, endPoint y: 171, distance: 65.1
click at [680, 171] on span "student30" at bounding box center [645, 166] width 70 height 16
drag, startPoint x: 682, startPoint y: 171, endPoint x: 604, endPoint y: 160, distance: 78.7
click at [604, 160] on h2 "Masz do 26 lat i status studenta? Złap bilety do 3 stref 30% taniej z kodem stu…" at bounding box center [403, 166] width 682 height 16
drag, startPoint x: 604, startPoint y: 160, endPoint x: 621, endPoint y: 164, distance: 17.6
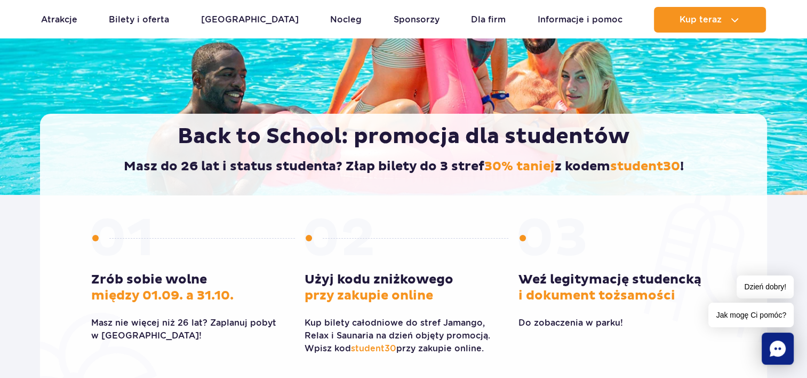
click at [621, 164] on span "student30" at bounding box center [645, 166] width 70 height 16
drag, startPoint x: 615, startPoint y: 167, endPoint x: 683, endPoint y: 171, distance: 67.9
click at [680, 171] on span "student30" at bounding box center [645, 166] width 70 height 16
copy span "student30"
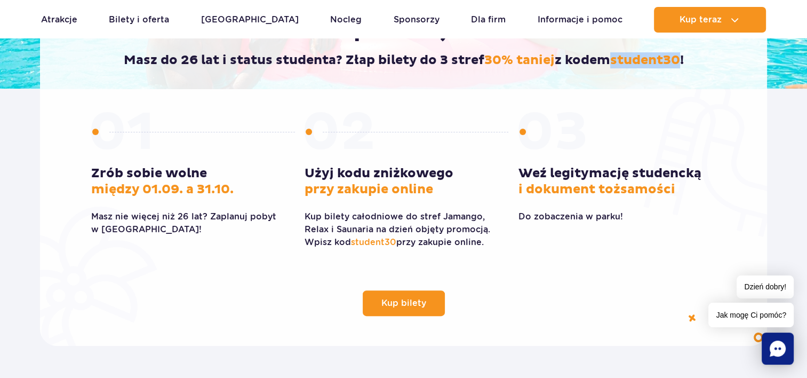
scroll to position [320, 0]
